Goal: Transaction & Acquisition: Download file/media

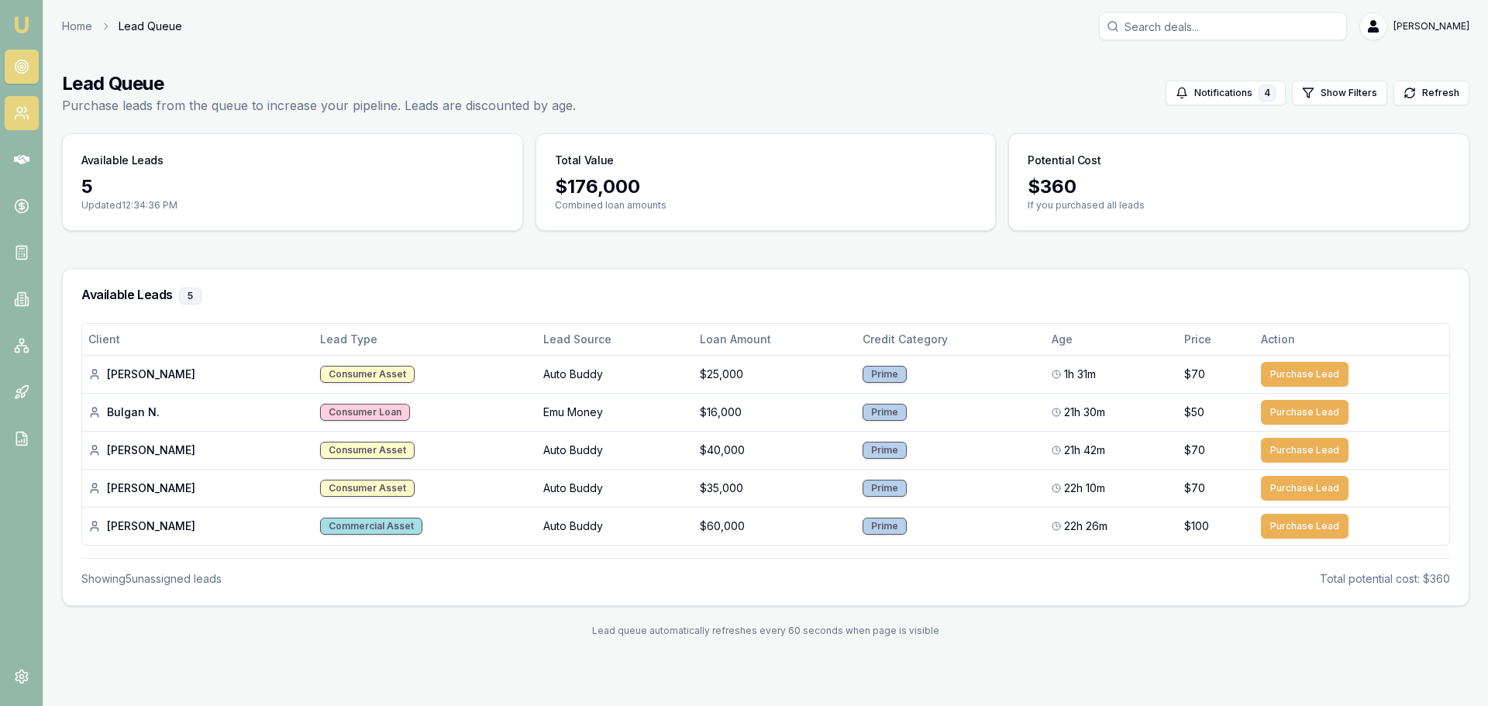
click at [29, 113] on link at bounding box center [22, 113] width 34 height 34
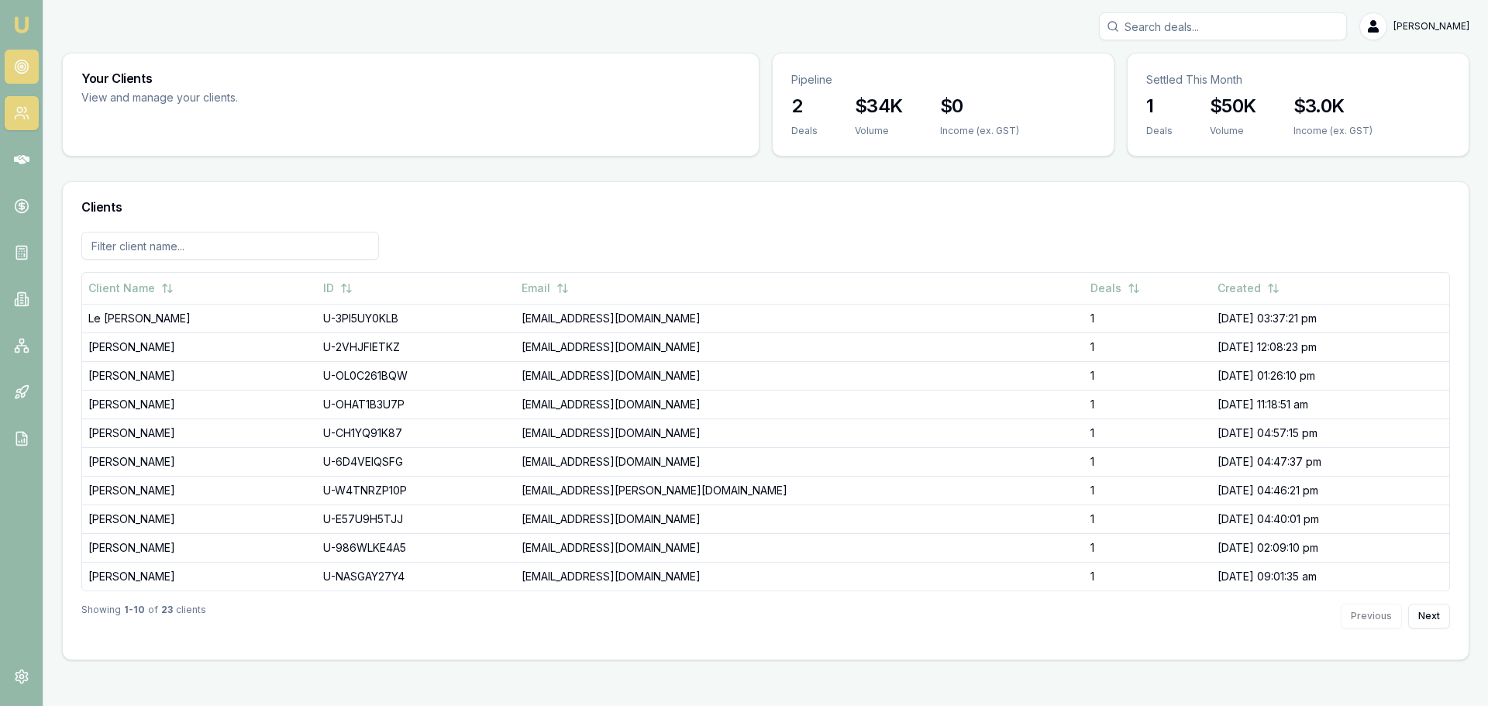
click at [17, 51] on link at bounding box center [22, 67] width 34 height 34
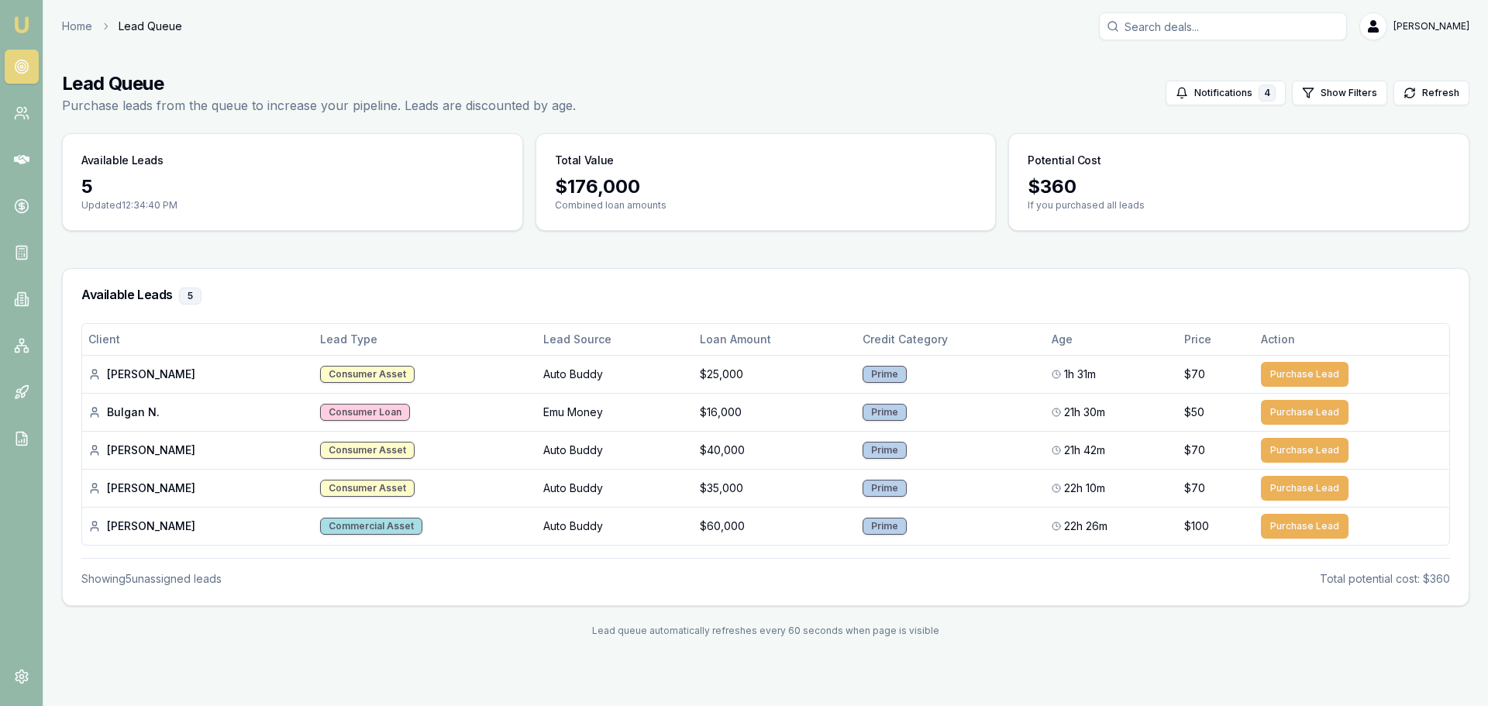
click at [19, 182] on nav "Emu Broker" at bounding box center [21, 234] width 43 height 468
click at [20, 160] on icon at bounding box center [22, 160] width 16 height 16
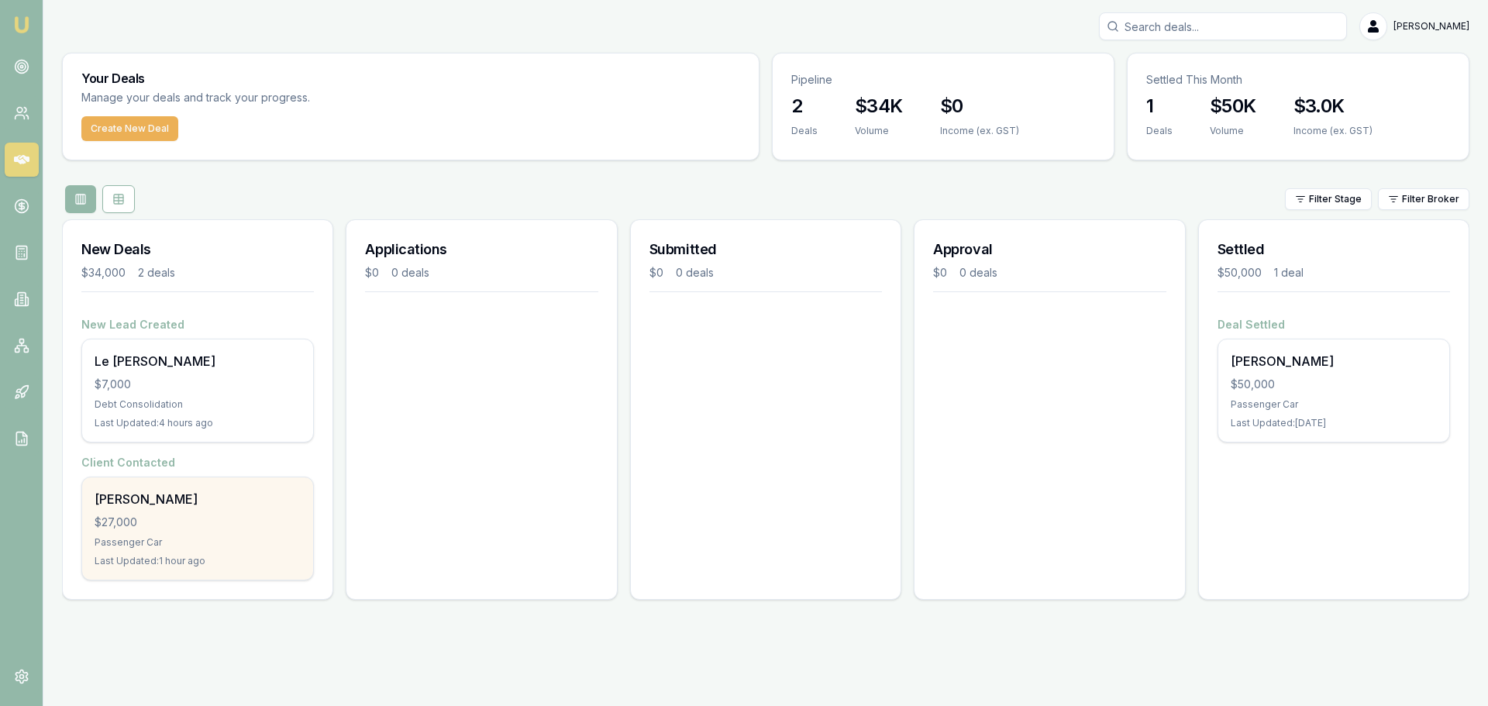
click at [236, 502] on div "[PERSON_NAME]" at bounding box center [198, 499] width 206 height 19
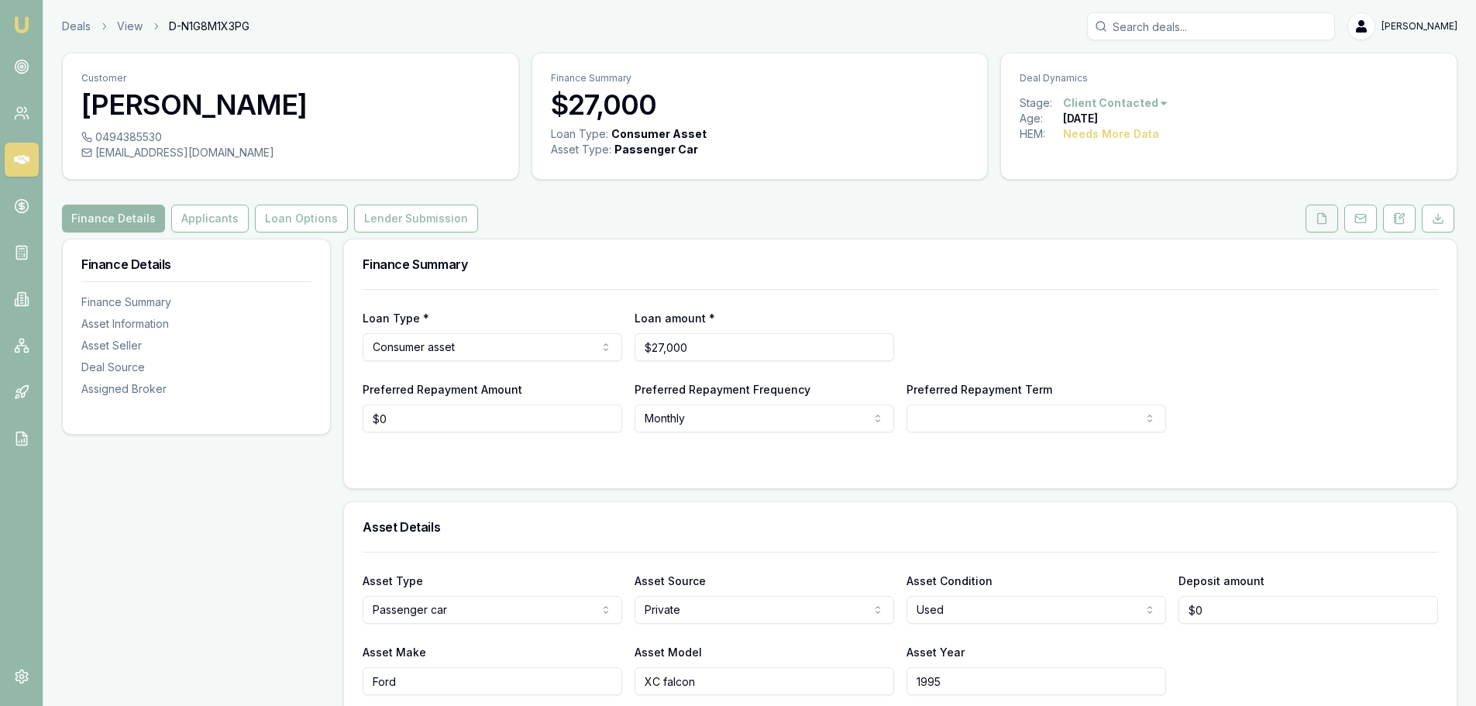
click at [1325, 220] on icon at bounding box center [1322, 218] width 12 height 12
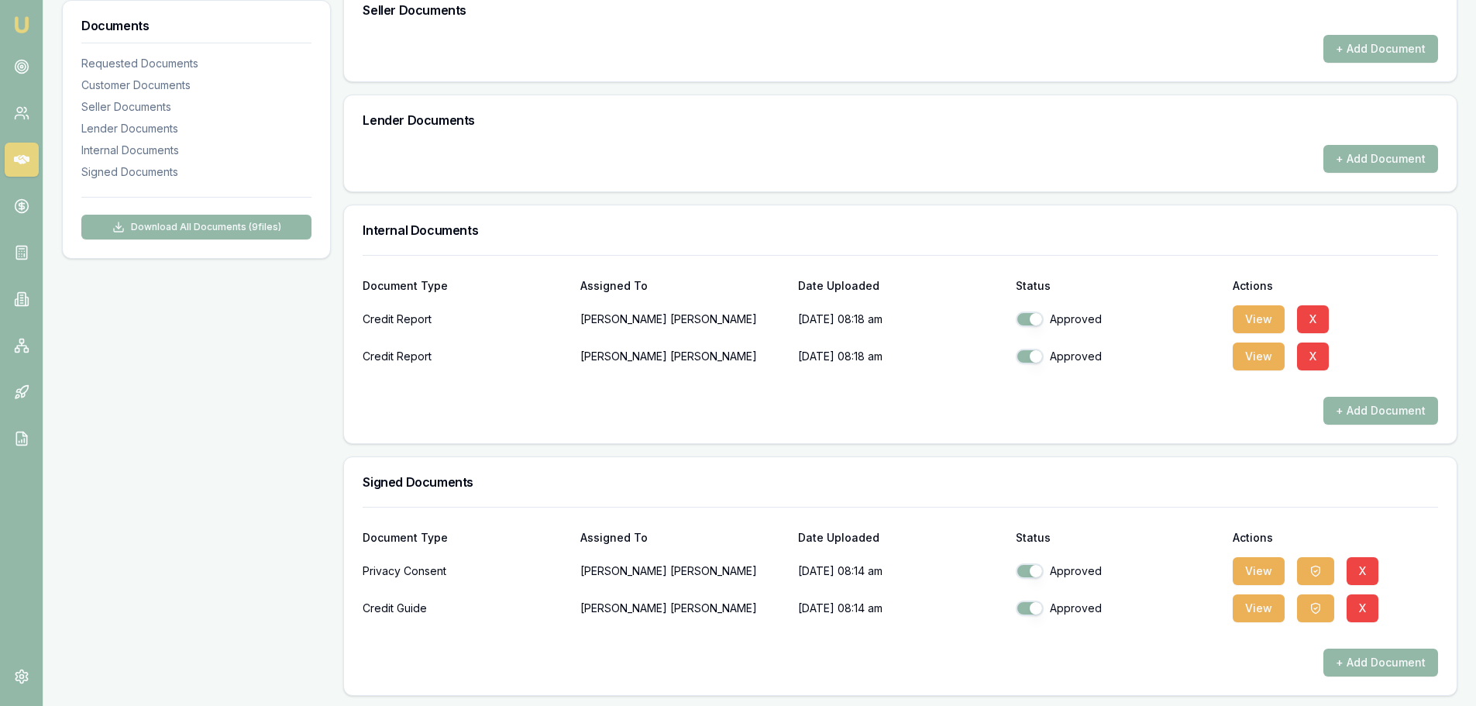
scroll to position [835, 0]
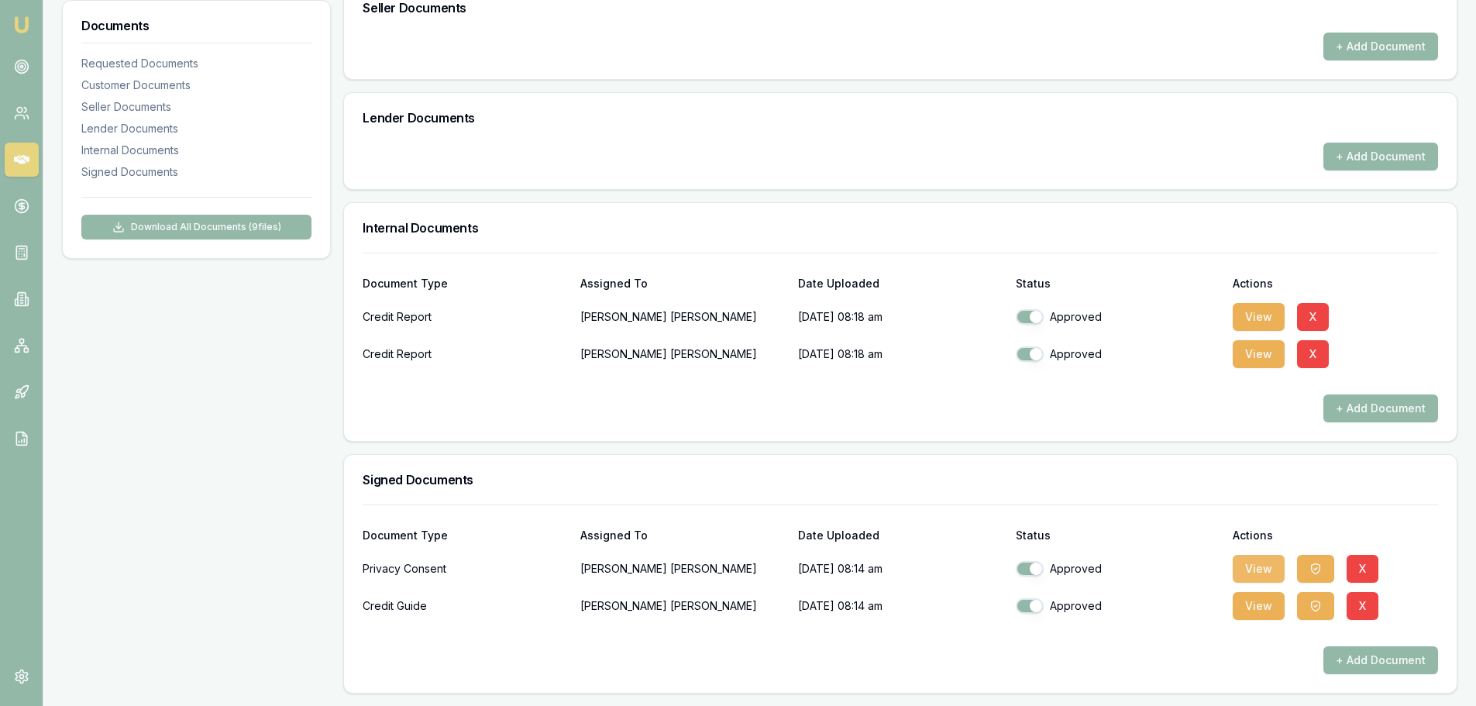
click at [1267, 565] on button "View" at bounding box center [1259, 569] width 52 height 28
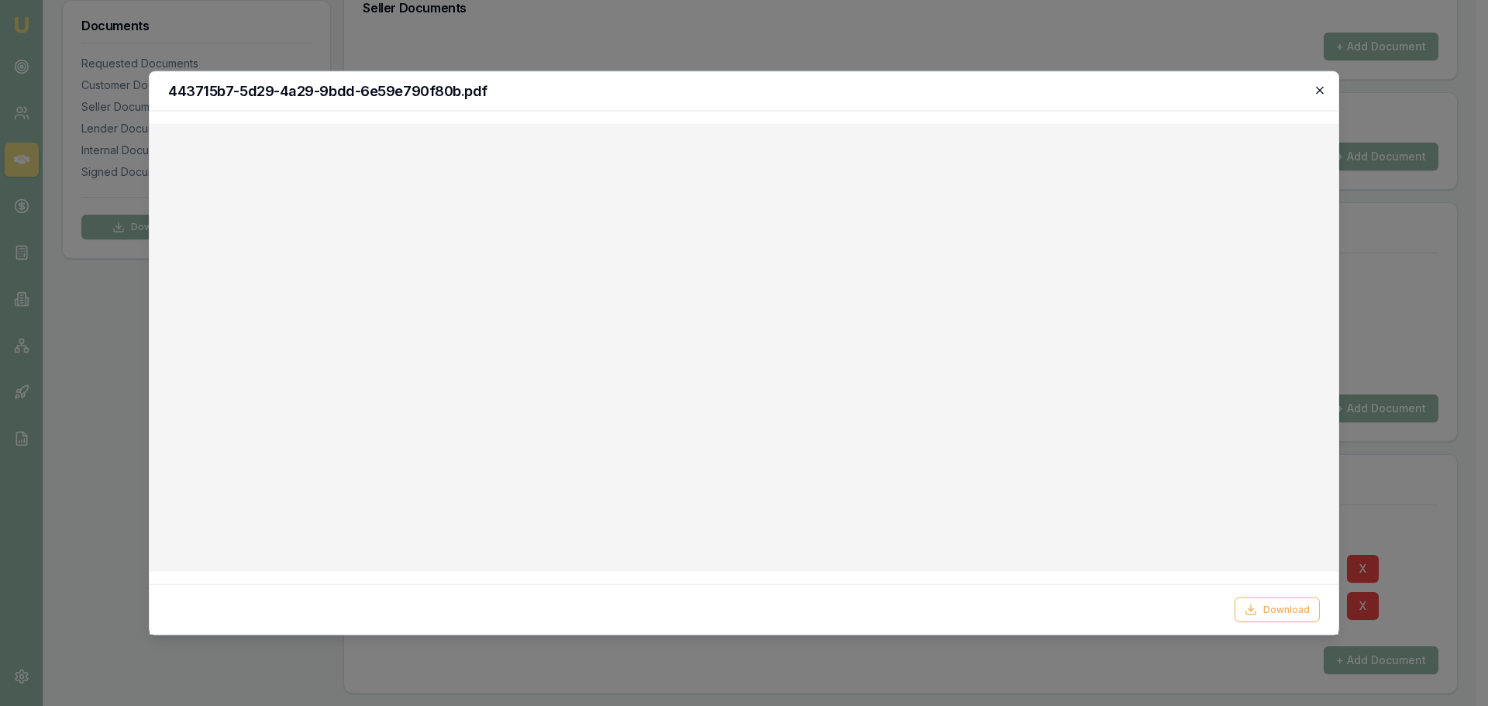
click at [1318, 89] on icon "button" at bounding box center [1320, 90] width 12 height 12
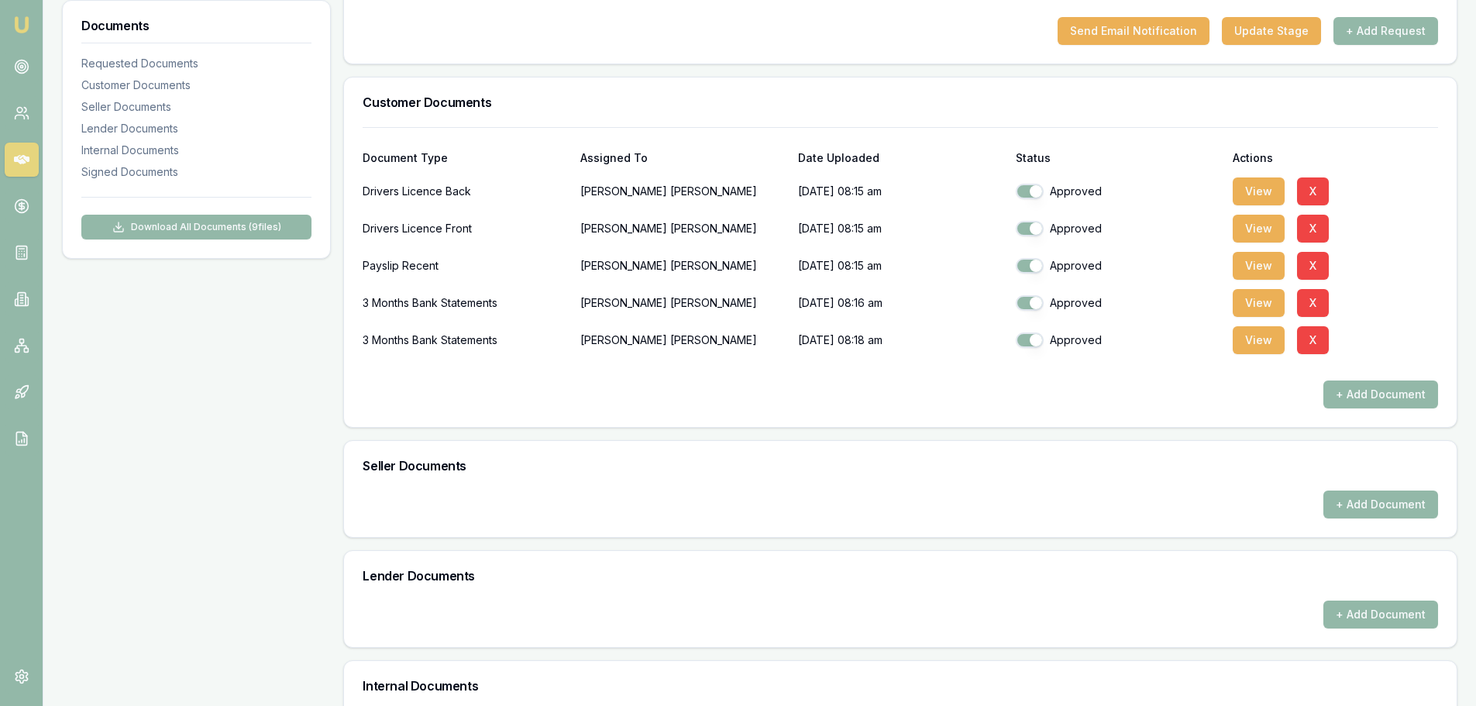
scroll to position [370, 0]
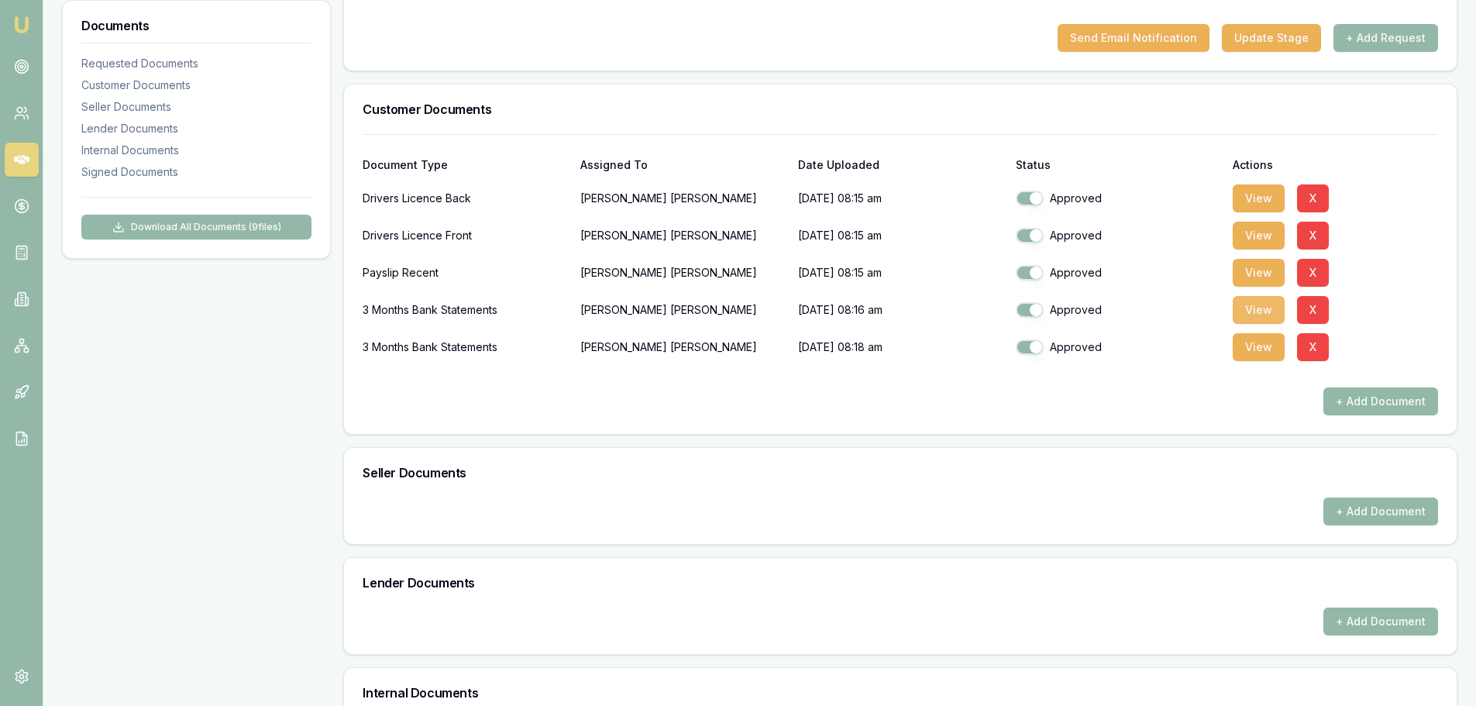
click at [1258, 305] on button "View" at bounding box center [1259, 310] width 52 height 28
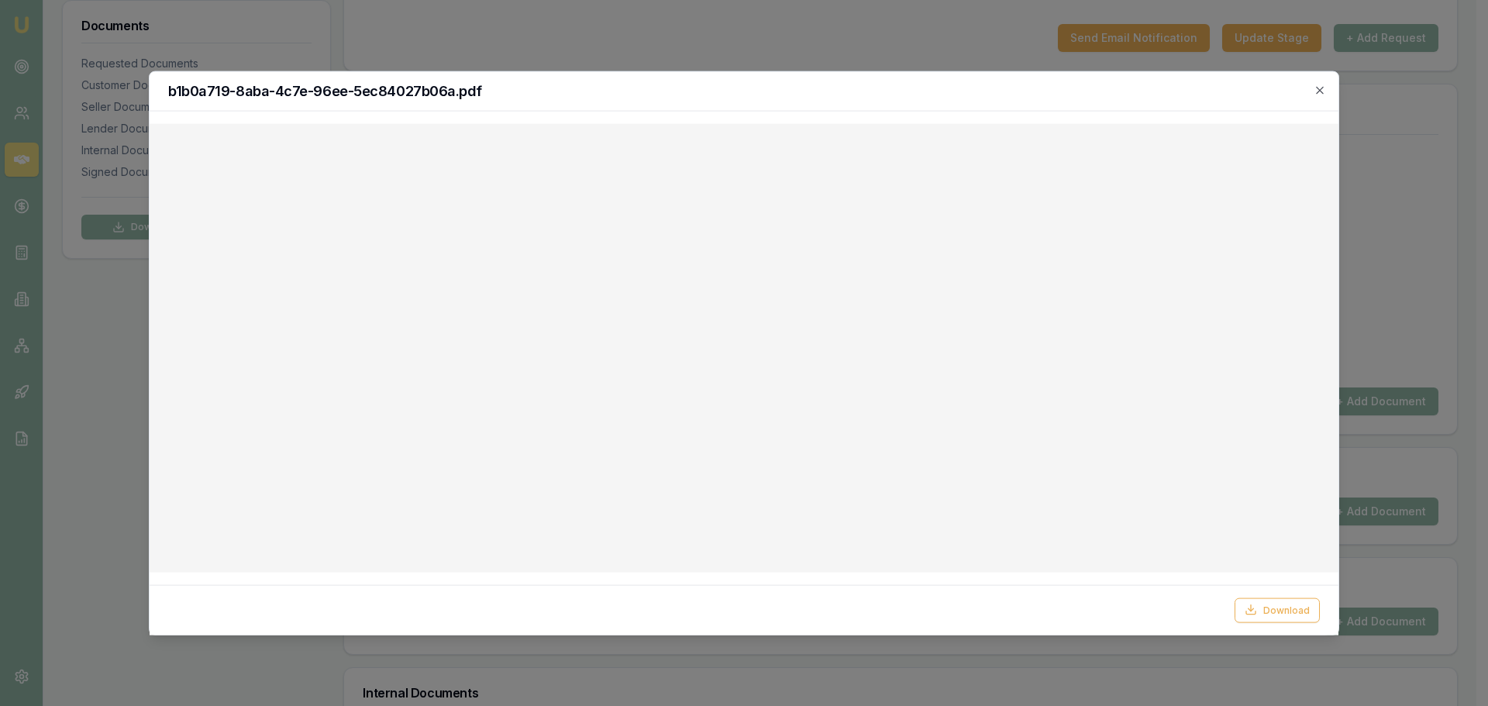
click at [1322, 97] on div "b1b0a719-8aba-4c7e-96ee-5ec84027b06a.pdf" at bounding box center [744, 91] width 1189 height 40
click at [1319, 91] on icon "button" at bounding box center [1319, 89] width 7 height 7
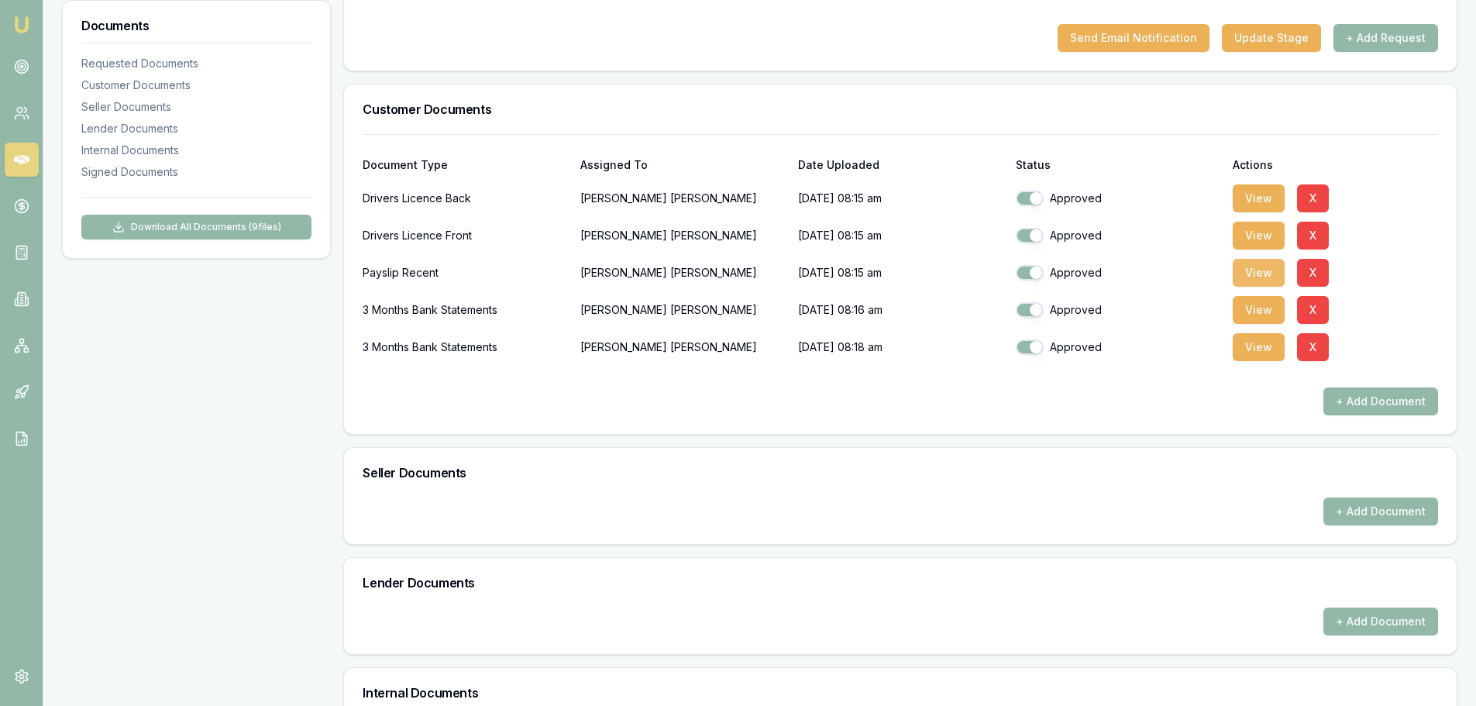
click at [1251, 275] on button "View" at bounding box center [1259, 273] width 52 height 28
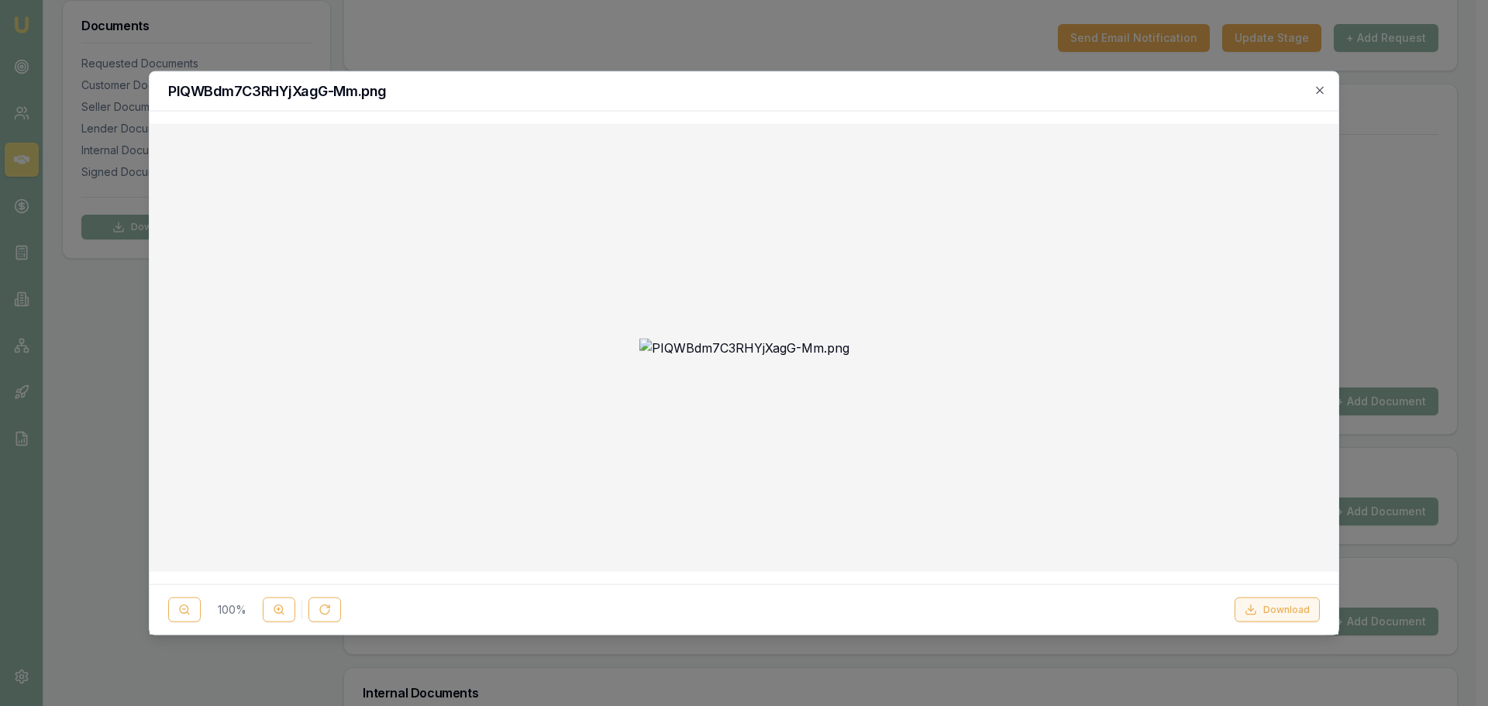
click at [1282, 616] on button "Download" at bounding box center [1277, 610] width 85 height 25
drag, startPoint x: 1316, startPoint y: 234, endPoint x: 1315, endPoint y: 303, distance: 69.0
click at [1318, 248] on div at bounding box center [744, 348] width 1164 height 424
click at [1321, 88] on icon "button" at bounding box center [1319, 89] width 7 height 7
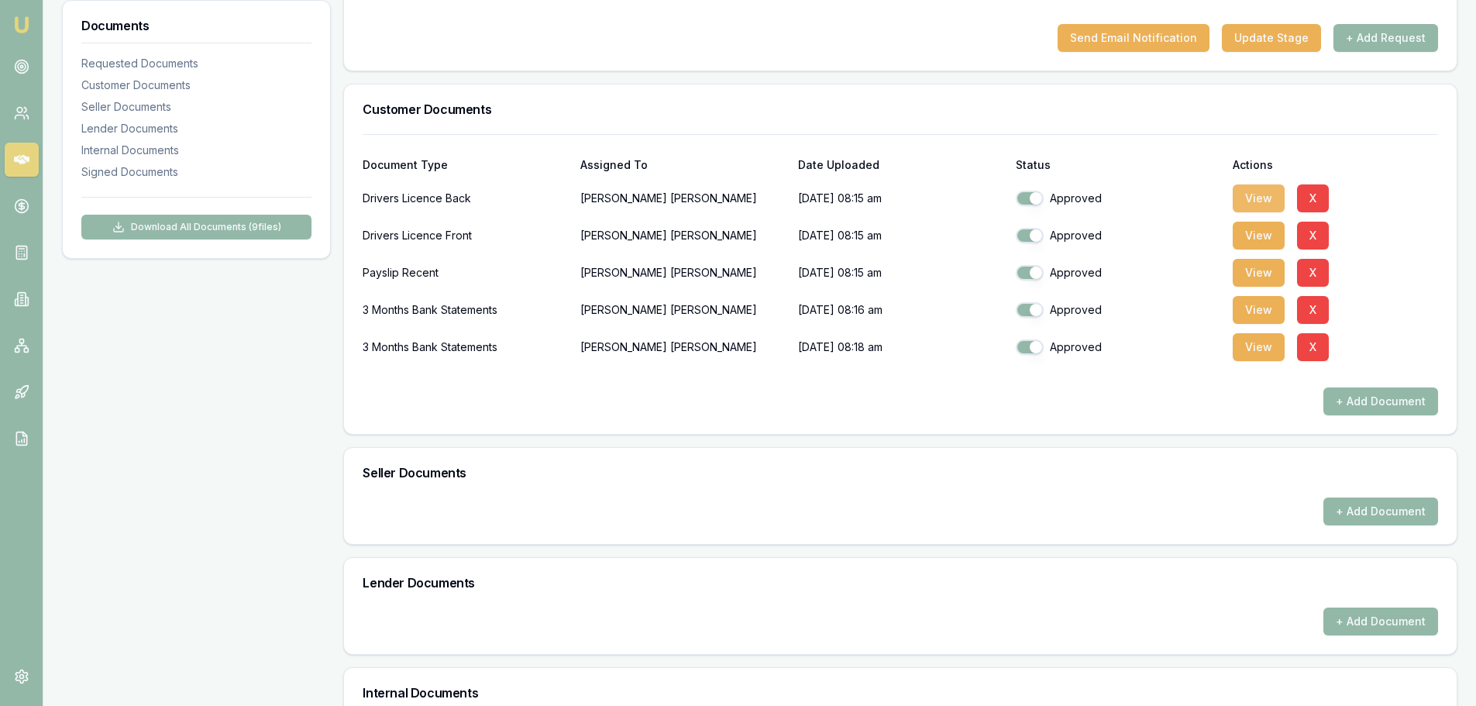
click at [1245, 191] on button "View" at bounding box center [1259, 198] width 52 height 28
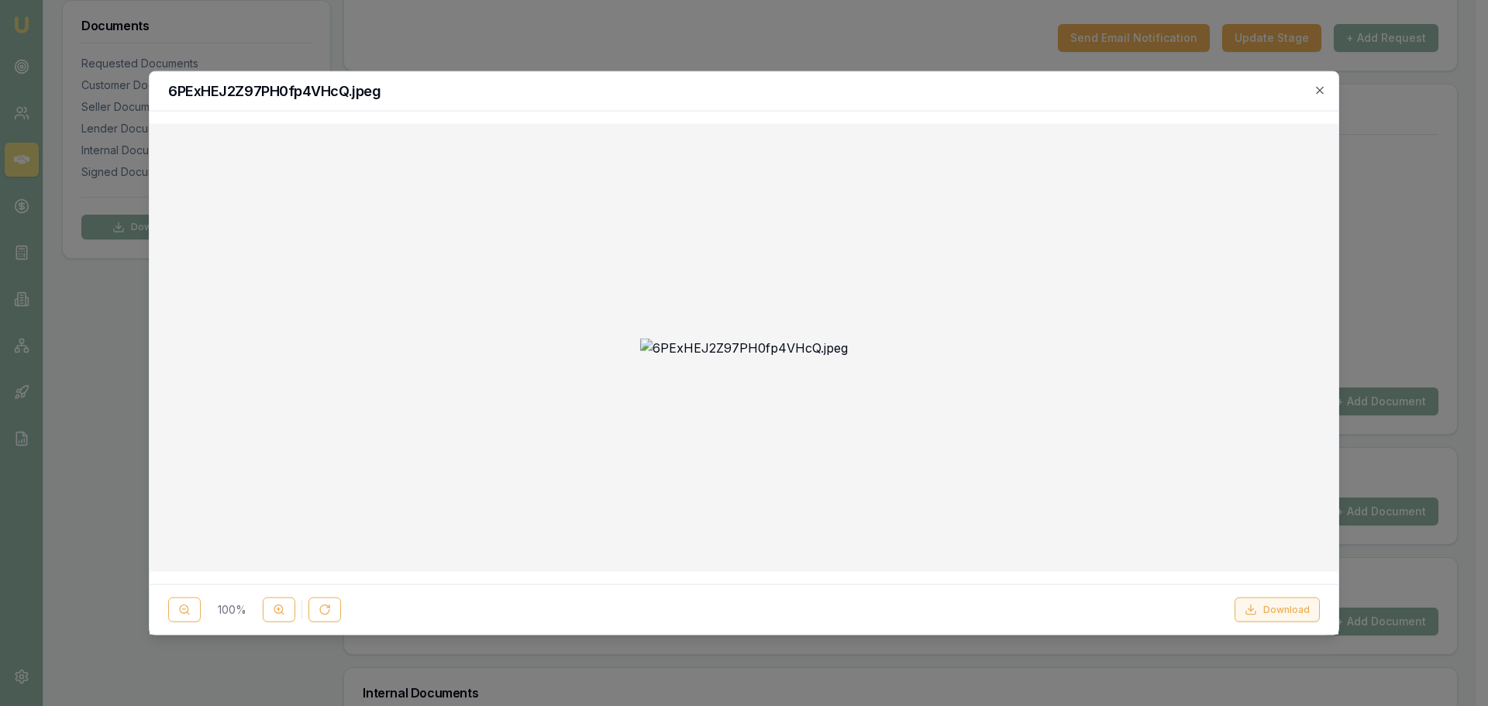
click at [1291, 614] on button "Download" at bounding box center [1277, 610] width 85 height 25
click at [1458, 363] on div at bounding box center [744, 353] width 1488 height 706
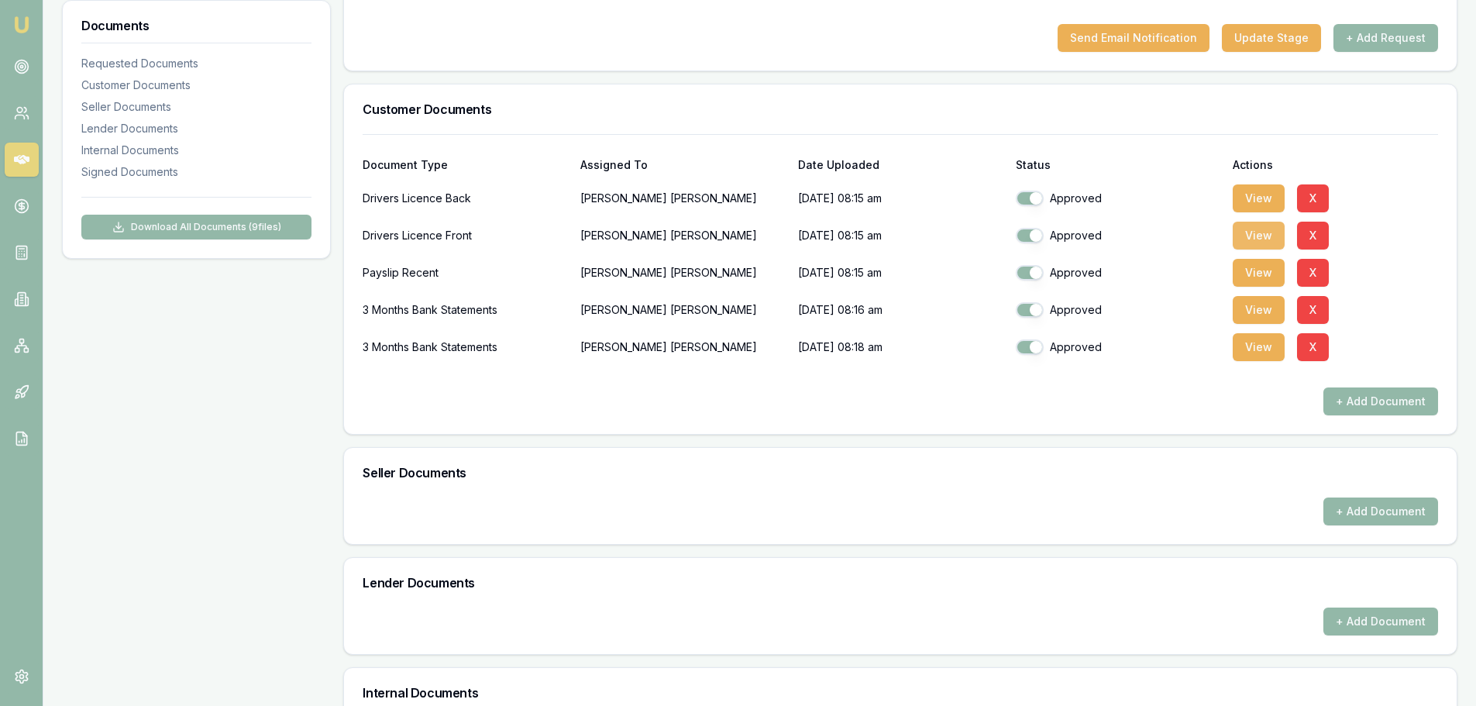
click at [1259, 235] on button "View" at bounding box center [1259, 236] width 52 height 28
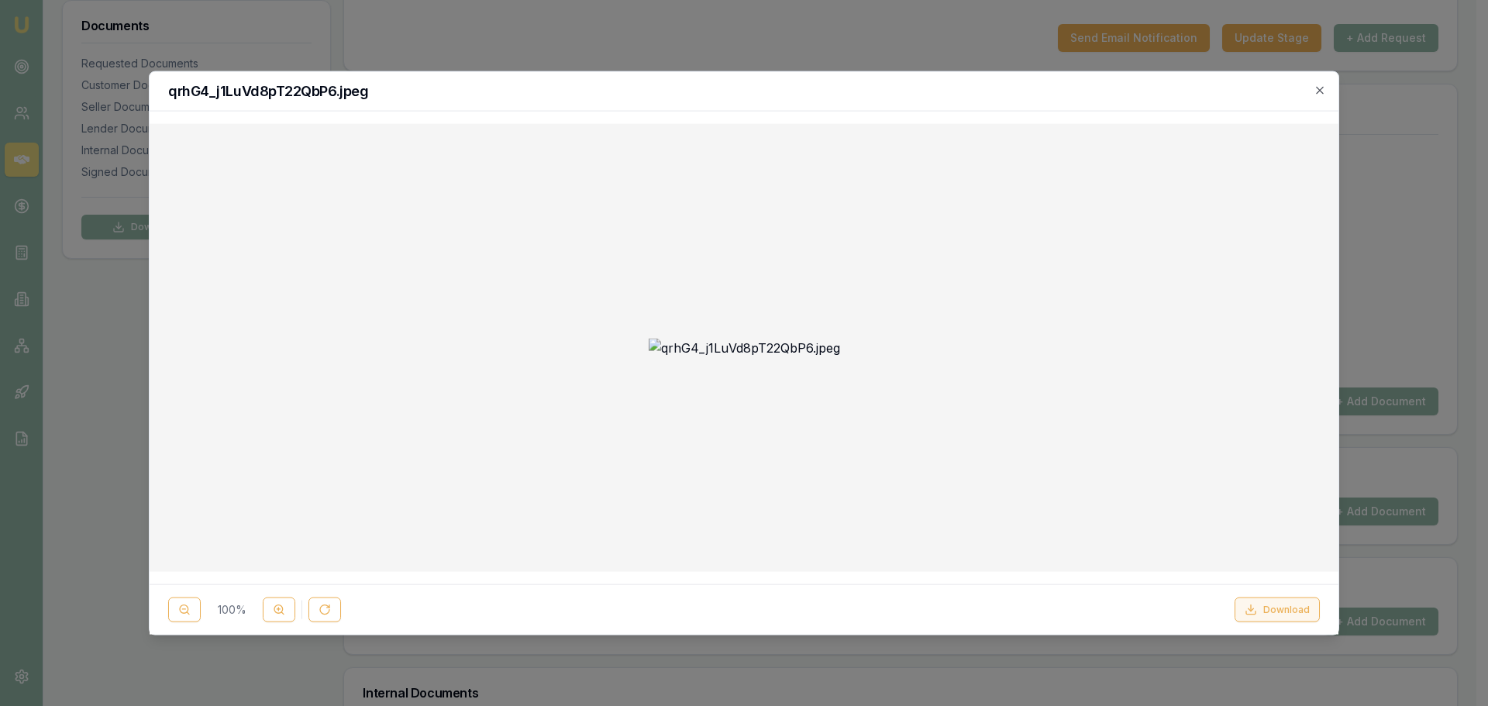
click at [1297, 608] on button "Download" at bounding box center [1277, 610] width 85 height 25
click at [1316, 89] on icon "button" at bounding box center [1320, 90] width 12 height 12
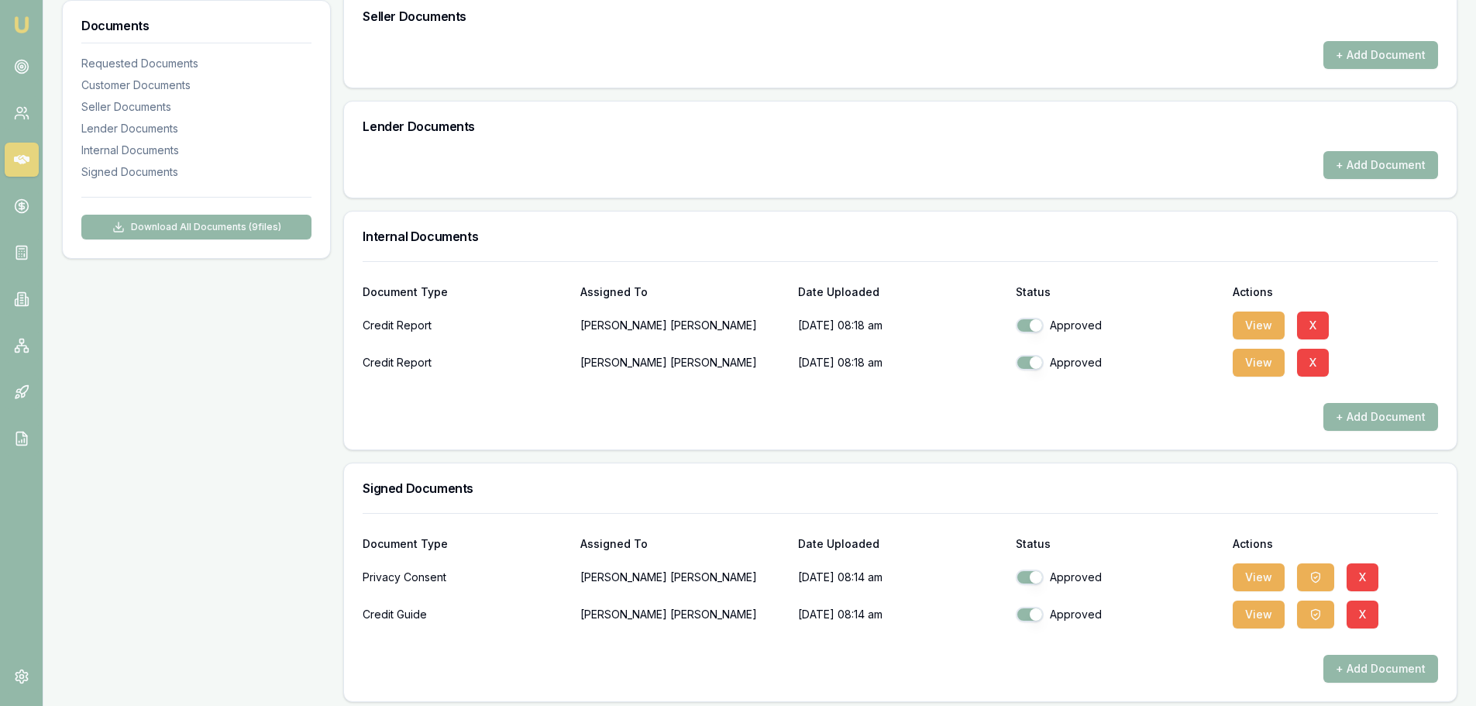
scroll to position [835, 0]
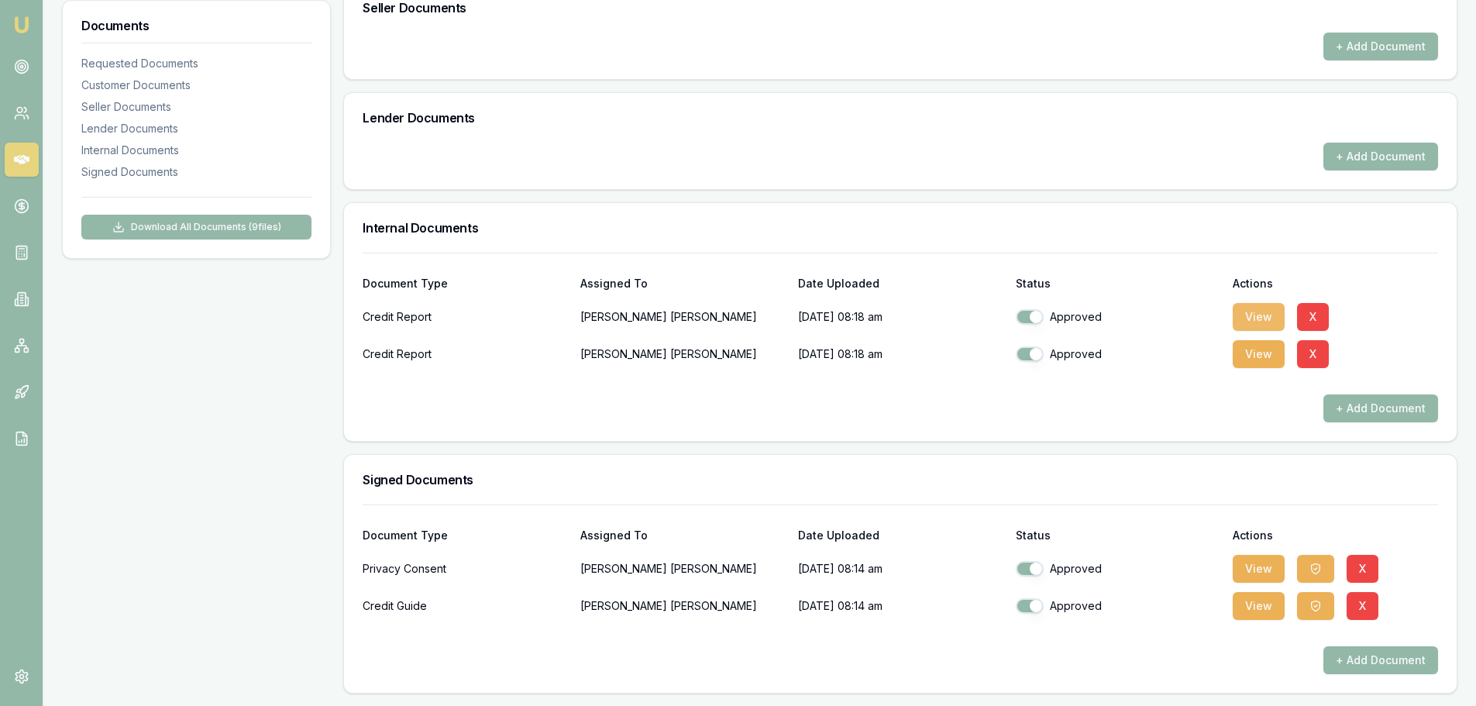
click at [1266, 311] on button "View" at bounding box center [1259, 317] width 52 height 28
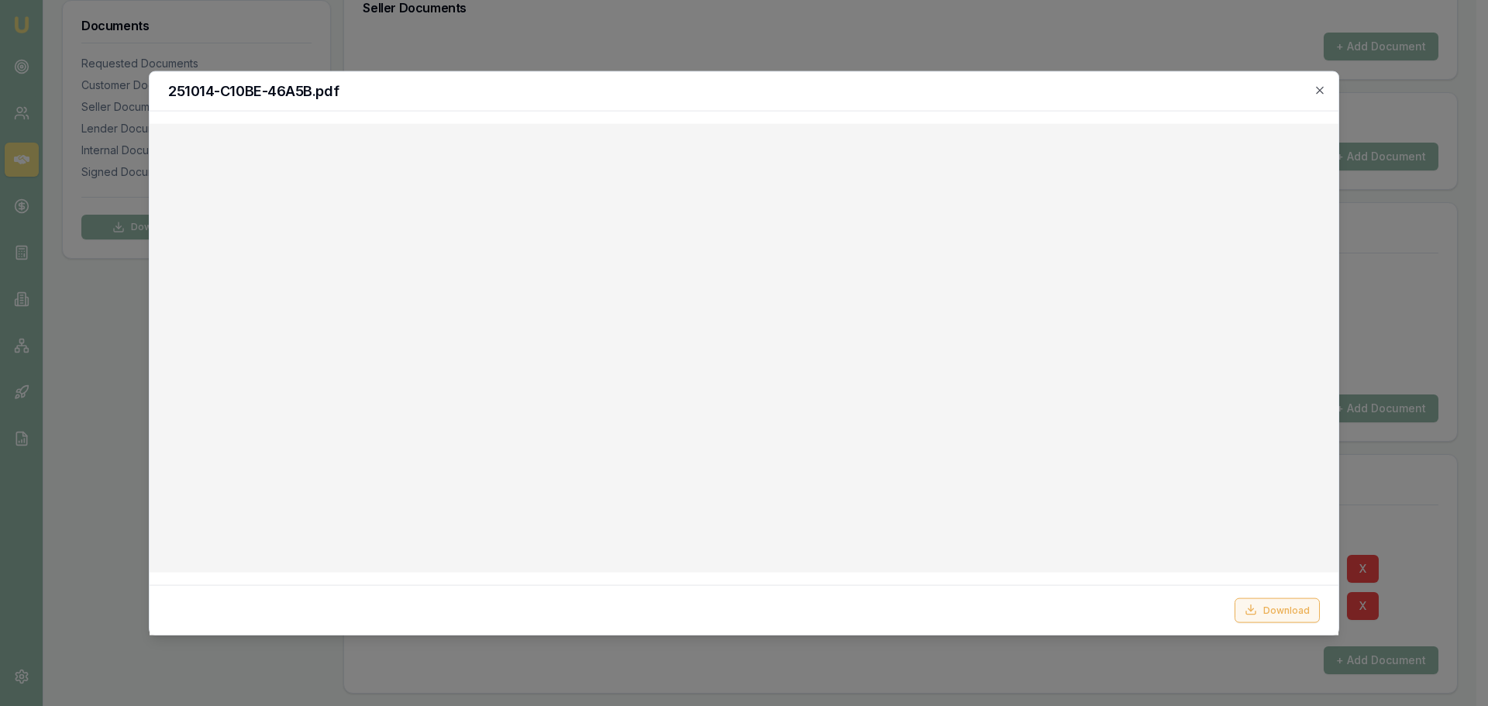
click at [1281, 615] on button "Download" at bounding box center [1277, 610] width 85 height 25
click at [1322, 88] on icon "button" at bounding box center [1319, 89] width 7 height 7
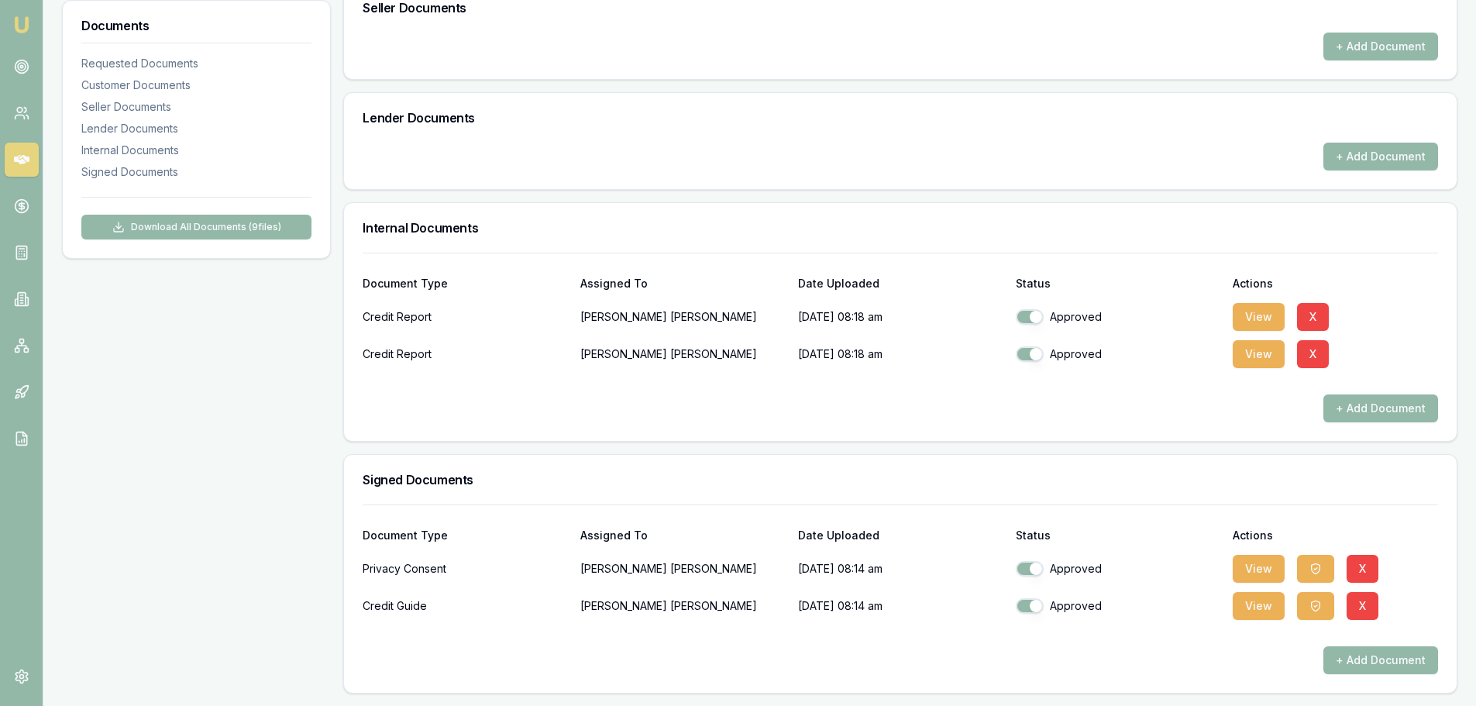
drag, startPoint x: 31, startPoint y: 111, endPoint x: 192, endPoint y: 11, distance: 189.7
click at [31, 111] on link at bounding box center [22, 113] width 34 height 34
